Goal: Task Accomplishment & Management: Use online tool/utility

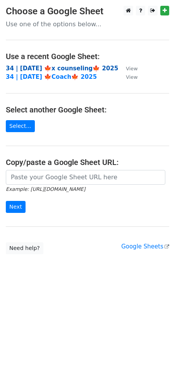
click at [43, 68] on strong "34 | [DATE] 🍁x counseling🍁 2025" at bounding box center [62, 68] width 112 height 7
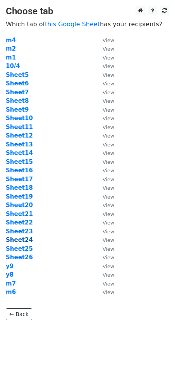
click at [26, 240] on strong "Sheet24" at bounding box center [19, 240] width 27 height 7
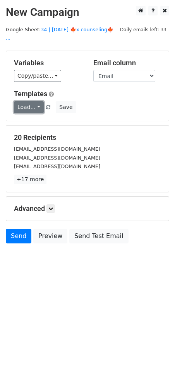
click at [32, 101] on link "Load..." at bounding box center [29, 107] width 30 height 12
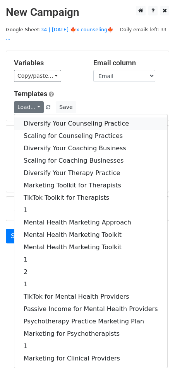
click at [58, 118] on link "Diversify Your Counseling Practice" at bounding box center [90, 124] width 153 height 12
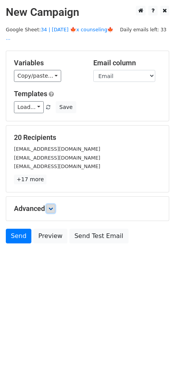
click at [53, 206] on icon at bounding box center [50, 208] width 5 height 5
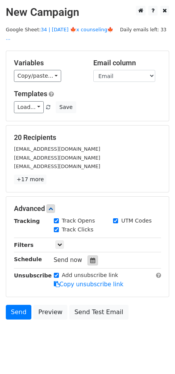
click at [90, 258] on icon at bounding box center [92, 260] width 5 height 5
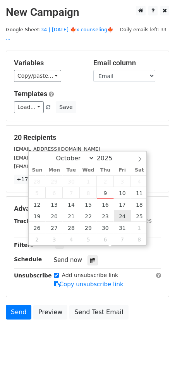
type input "2025-10-24 12:00"
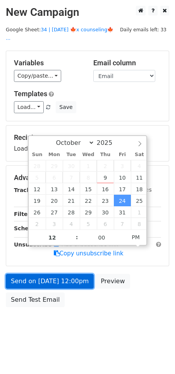
click at [75, 274] on link "Send on Oct 24 at 12:00pm" at bounding box center [50, 281] width 88 height 15
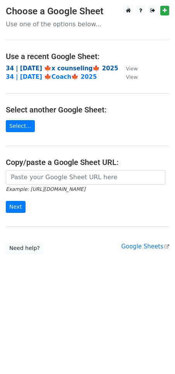
click at [73, 69] on strong "34 | OCT 4 🍁x counseling🍁 2025" at bounding box center [62, 68] width 112 height 7
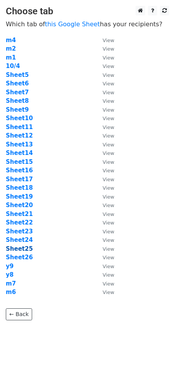
click at [18, 247] on strong "Sheet25" at bounding box center [19, 248] width 27 height 7
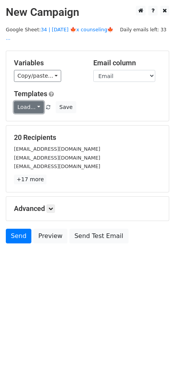
click at [33, 101] on link "Load..." at bounding box center [29, 107] width 30 height 12
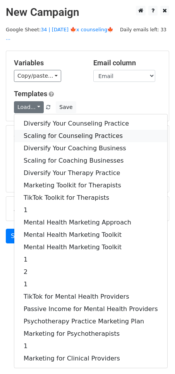
click at [44, 130] on link "Scaling for Counseling Practices" at bounding box center [90, 136] width 153 height 12
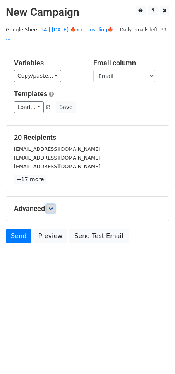
click at [55, 204] on link at bounding box center [50, 208] width 9 height 9
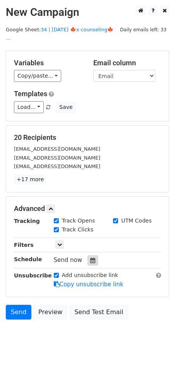
click at [87, 256] on div at bounding box center [92, 261] width 10 height 10
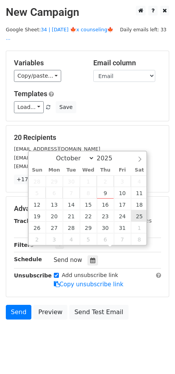
type input "2025-10-25 12:00"
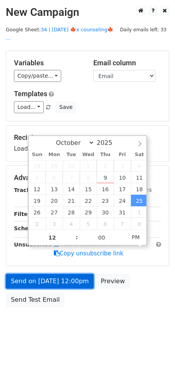
click at [78, 276] on link "Send on Oct 25 at 12:00pm" at bounding box center [50, 281] width 88 height 15
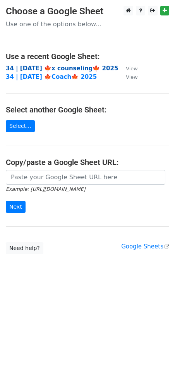
click at [77, 70] on strong "34 | OCT 4 🍁x counseling🍁 2025" at bounding box center [62, 68] width 112 height 7
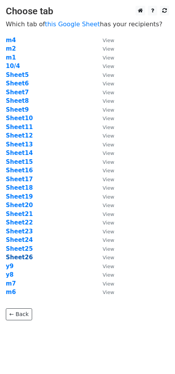
click at [24, 258] on strong "Sheet26" at bounding box center [19, 257] width 27 height 7
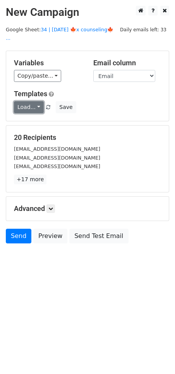
click at [28, 101] on link "Load..." at bounding box center [29, 107] width 30 height 12
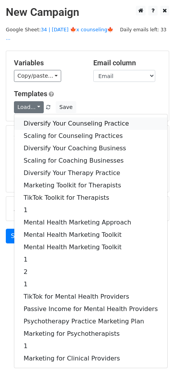
click at [47, 118] on link "Diversify Your Counseling Practice" at bounding box center [90, 124] width 153 height 12
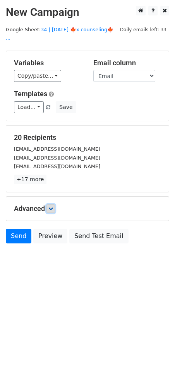
click at [49, 204] on link at bounding box center [50, 208] width 9 height 9
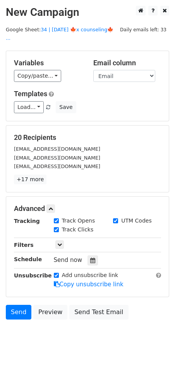
click at [92, 255] on div "Send now" at bounding box center [99, 260] width 91 height 10
click at [90, 258] on icon at bounding box center [92, 260] width 5 height 5
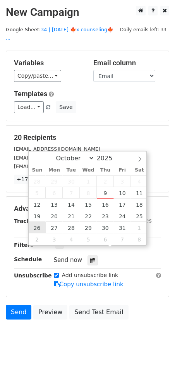
type input "[DATE] 12:00"
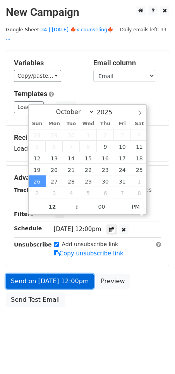
click at [44, 276] on link "Send on [DATE] 12:00pm" at bounding box center [50, 281] width 88 height 15
